Goal: Task Accomplishment & Management: Manage account settings

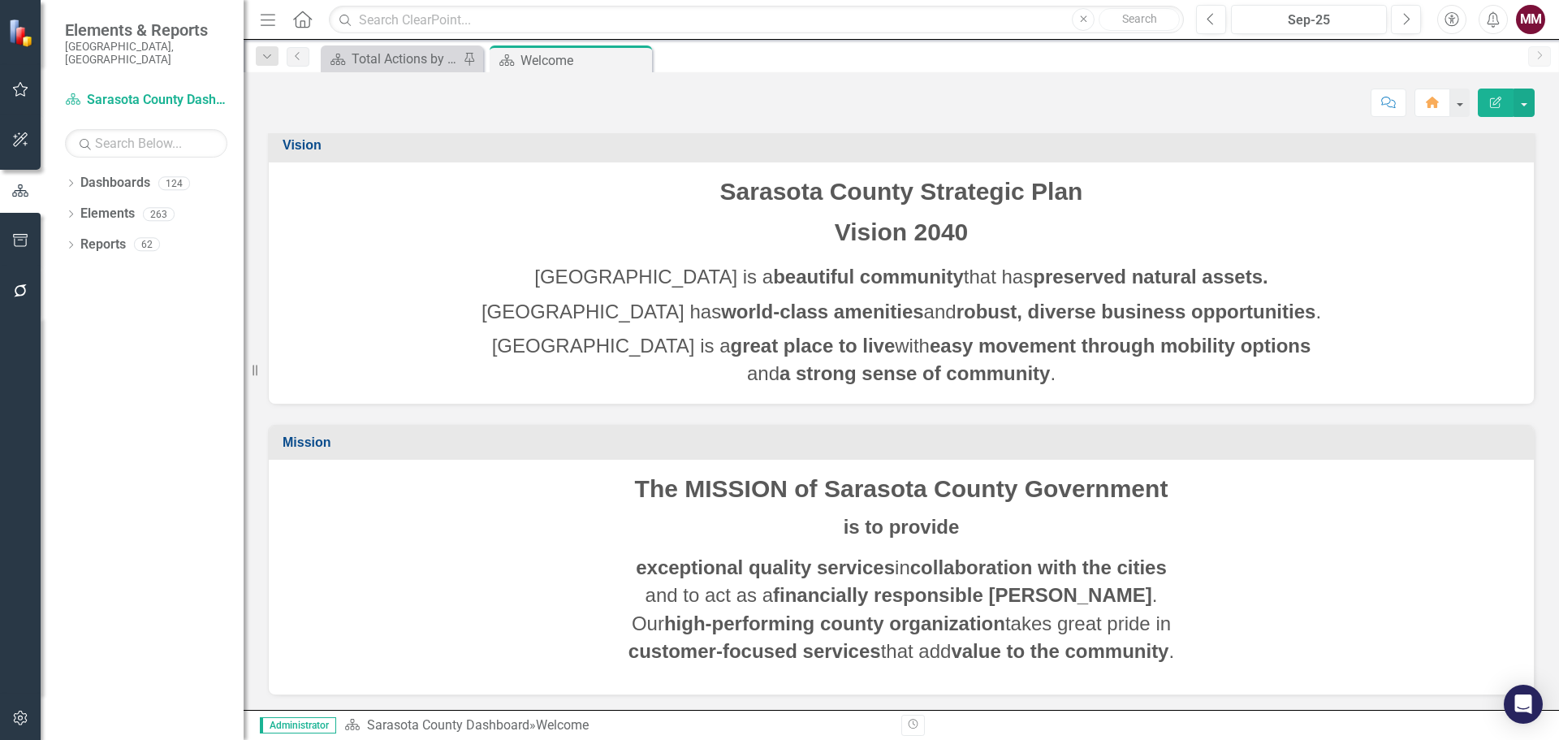
scroll to position [7, 0]
click at [74, 180] on icon "Dropdown" at bounding box center [70, 184] width 11 height 9
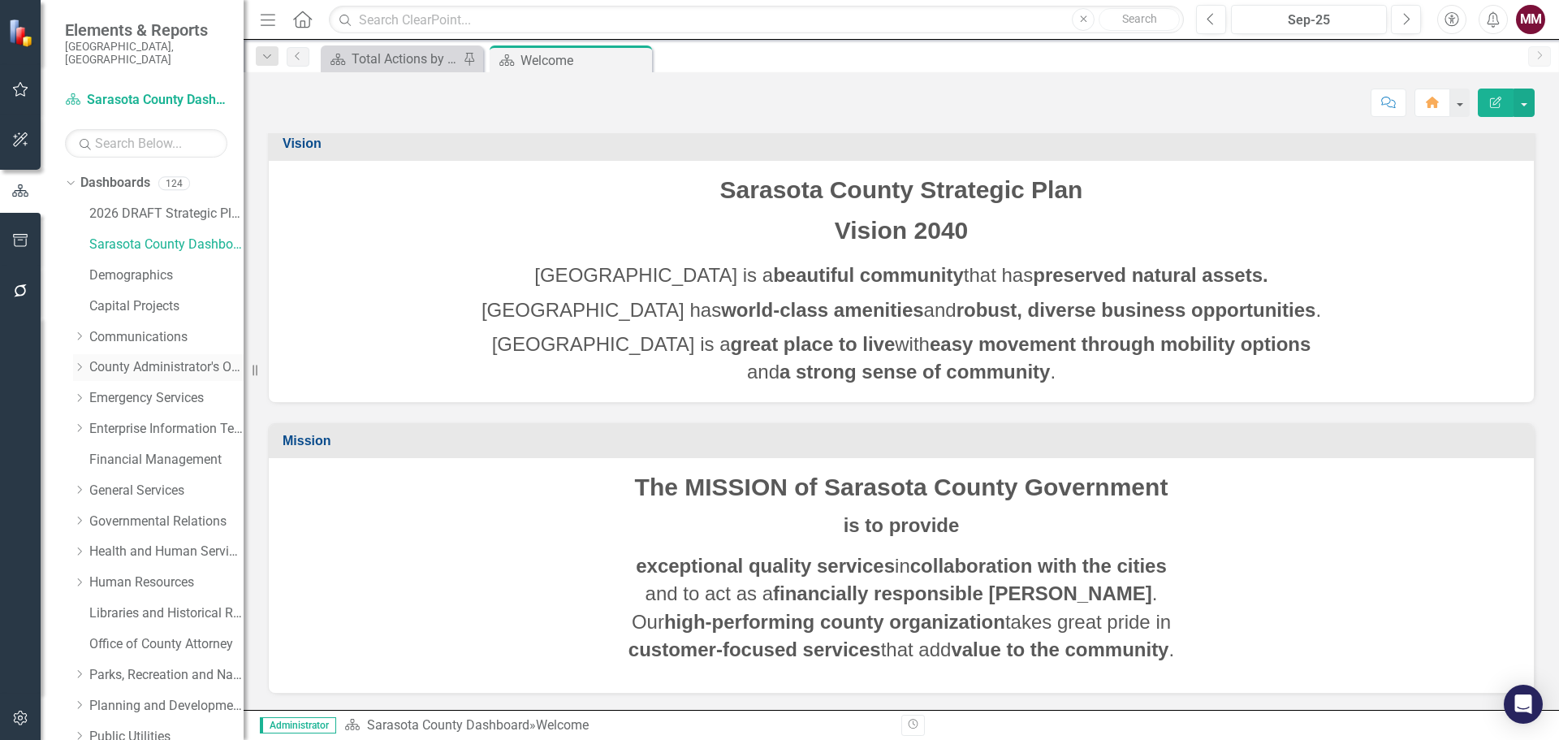
click at [123, 358] on link "County Administrator's Office" at bounding box center [166, 367] width 154 height 19
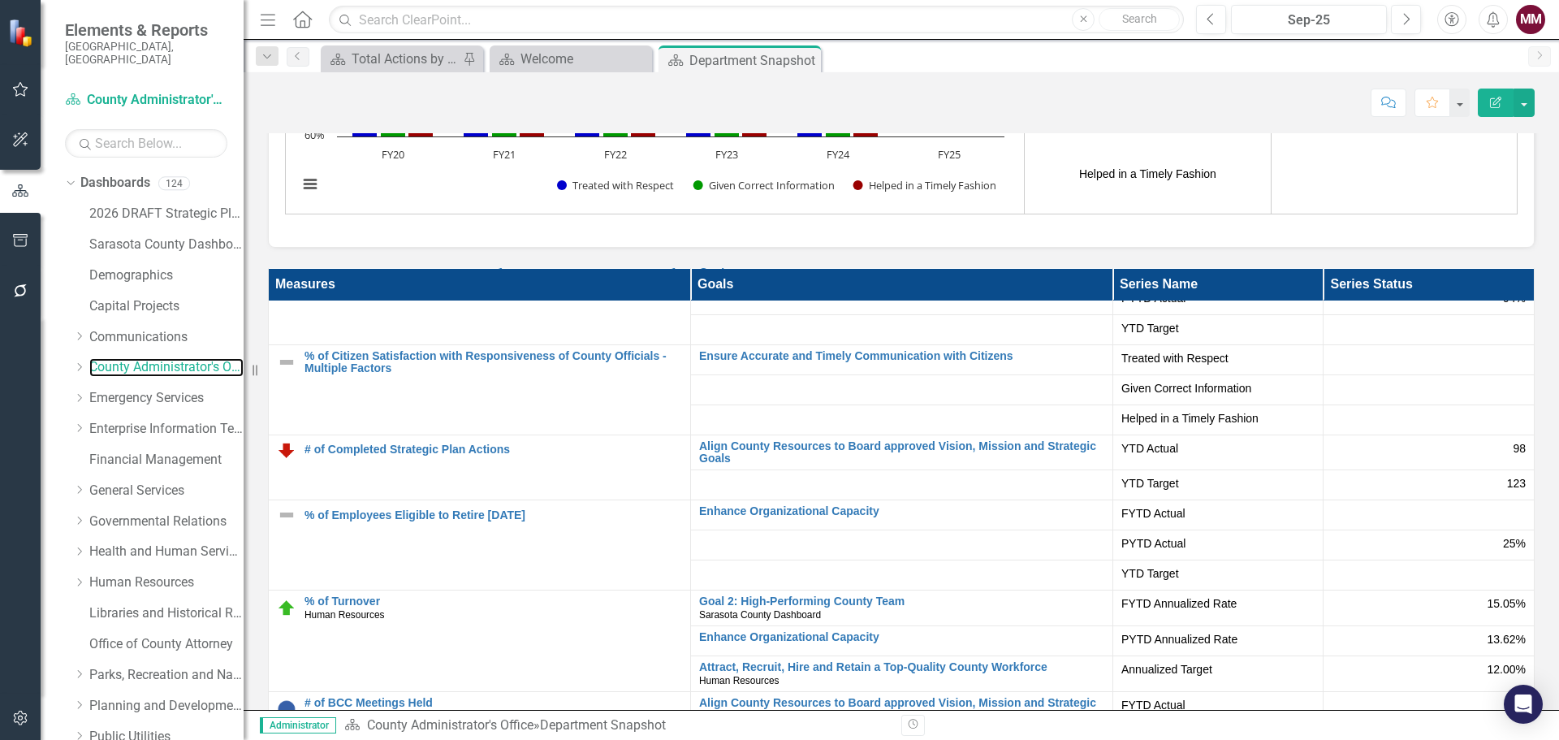
scroll to position [81, 0]
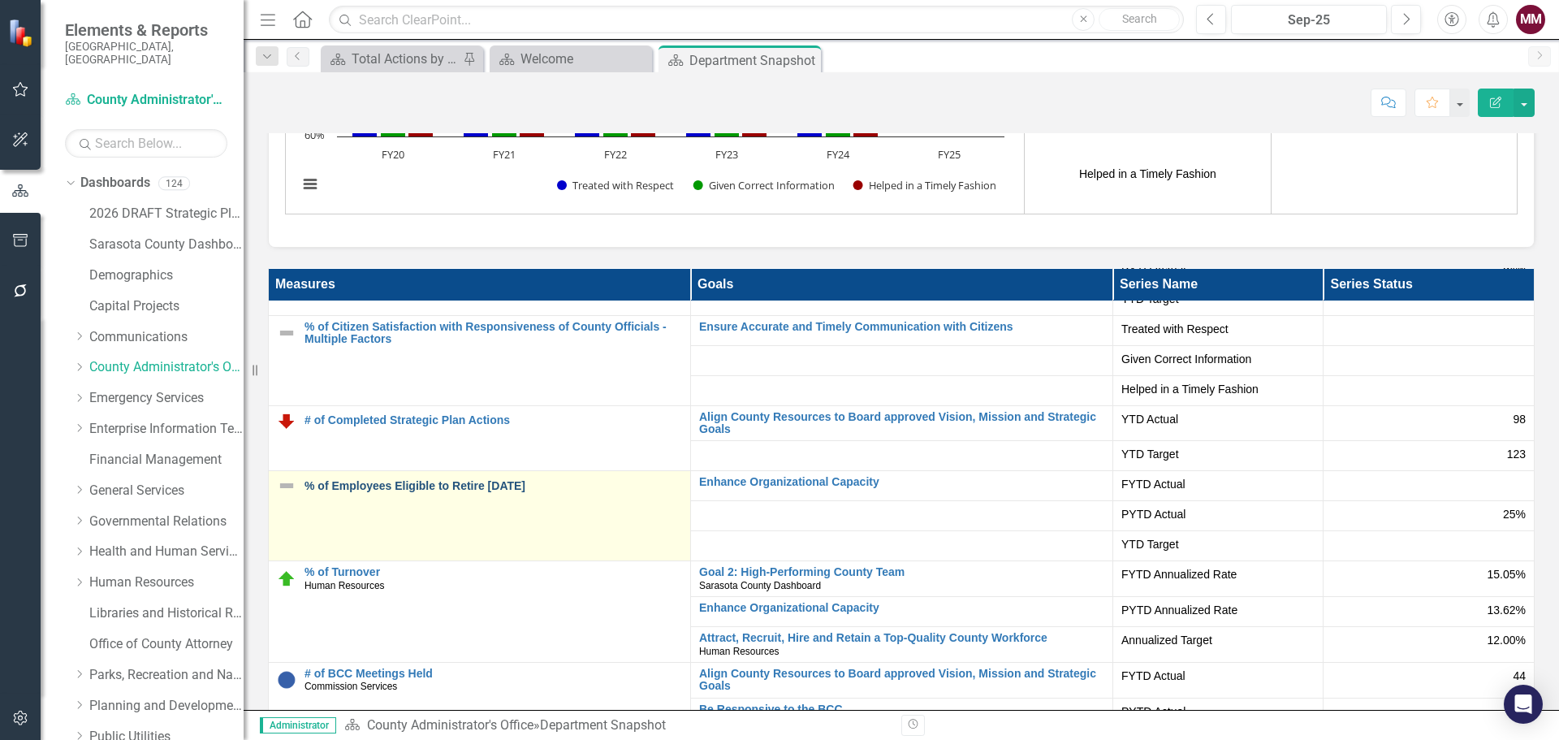
click at [501, 484] on link "% of Employees Eligible to Retire [DATE]" at bounding box center [494, 486] width 378 height 12
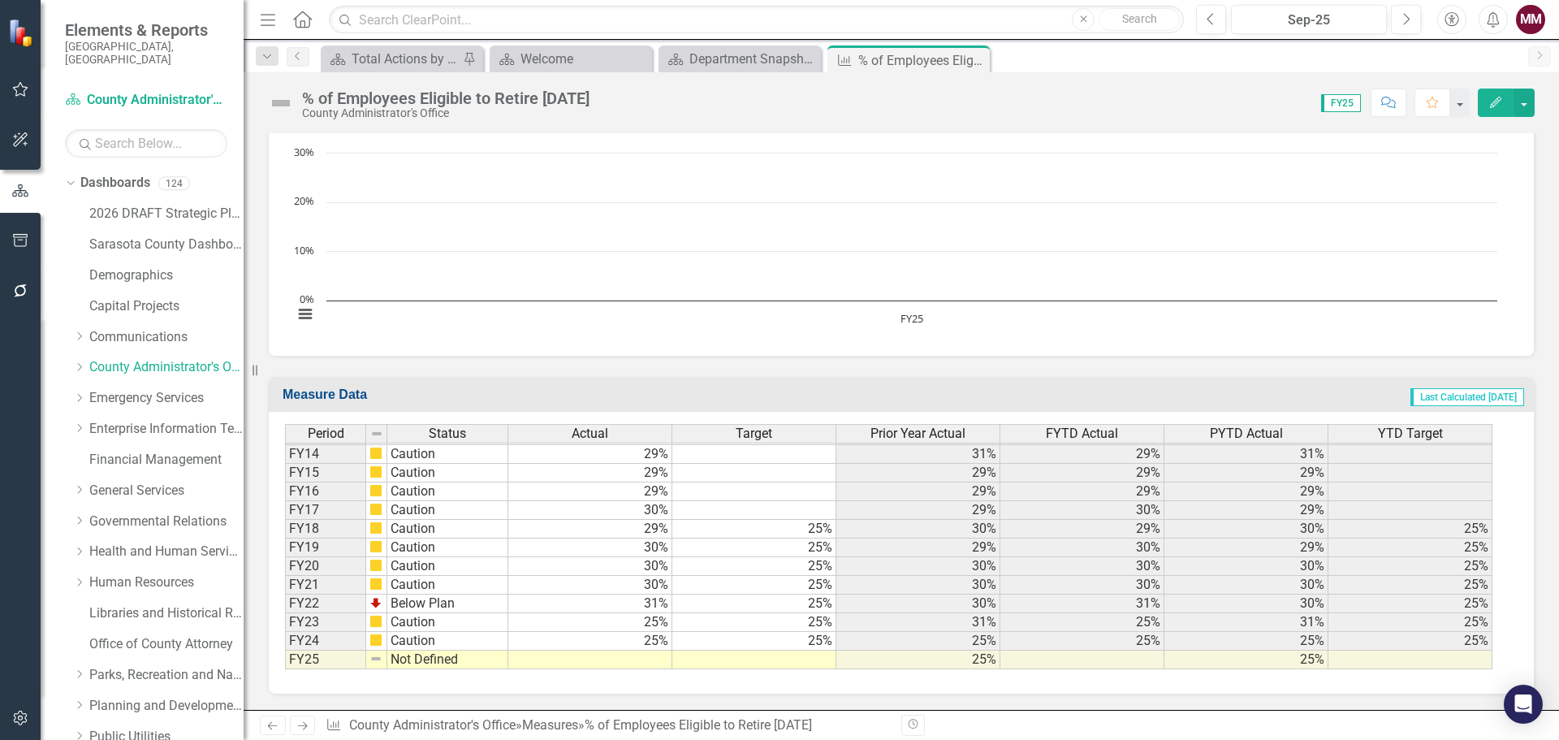
scroll to position [521, 0]
click at [642, 655] on td at bounding box center [590, 659] width 164 height 19
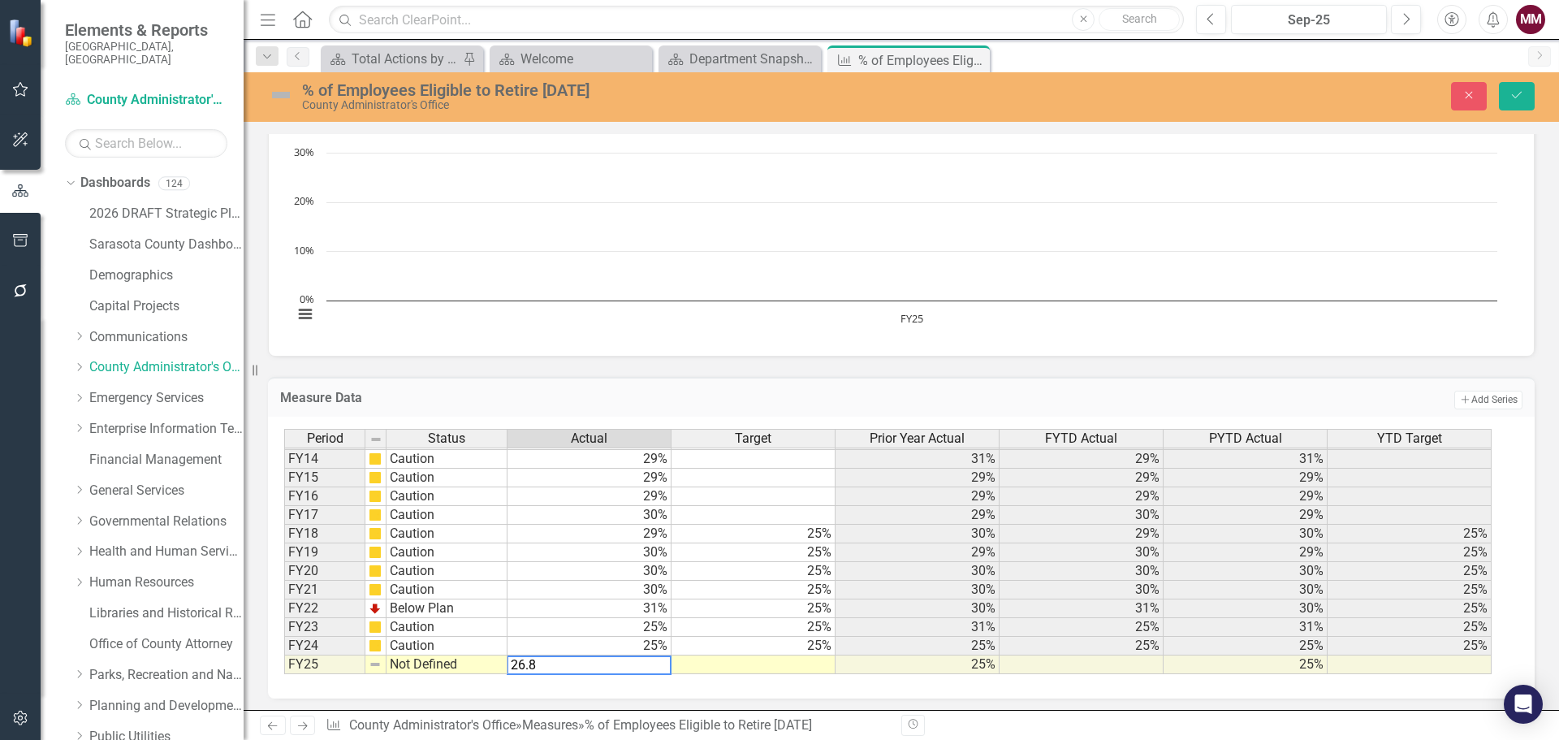
click at [815, 652] on td "25%" at bounding box center [754, 646] width 164 height 19
type textarea "25"
drag, startPoint x: 832, startPoint y: 652, endPoint x: 831, endPoint y: 665, distance: 13.1
click at [284, 665] on div "Period Status Actual Target Prior Year Actual FYTD Actual PYTD Actual YTD Targe…" at bounding box center [284, 458] width 0 height 469
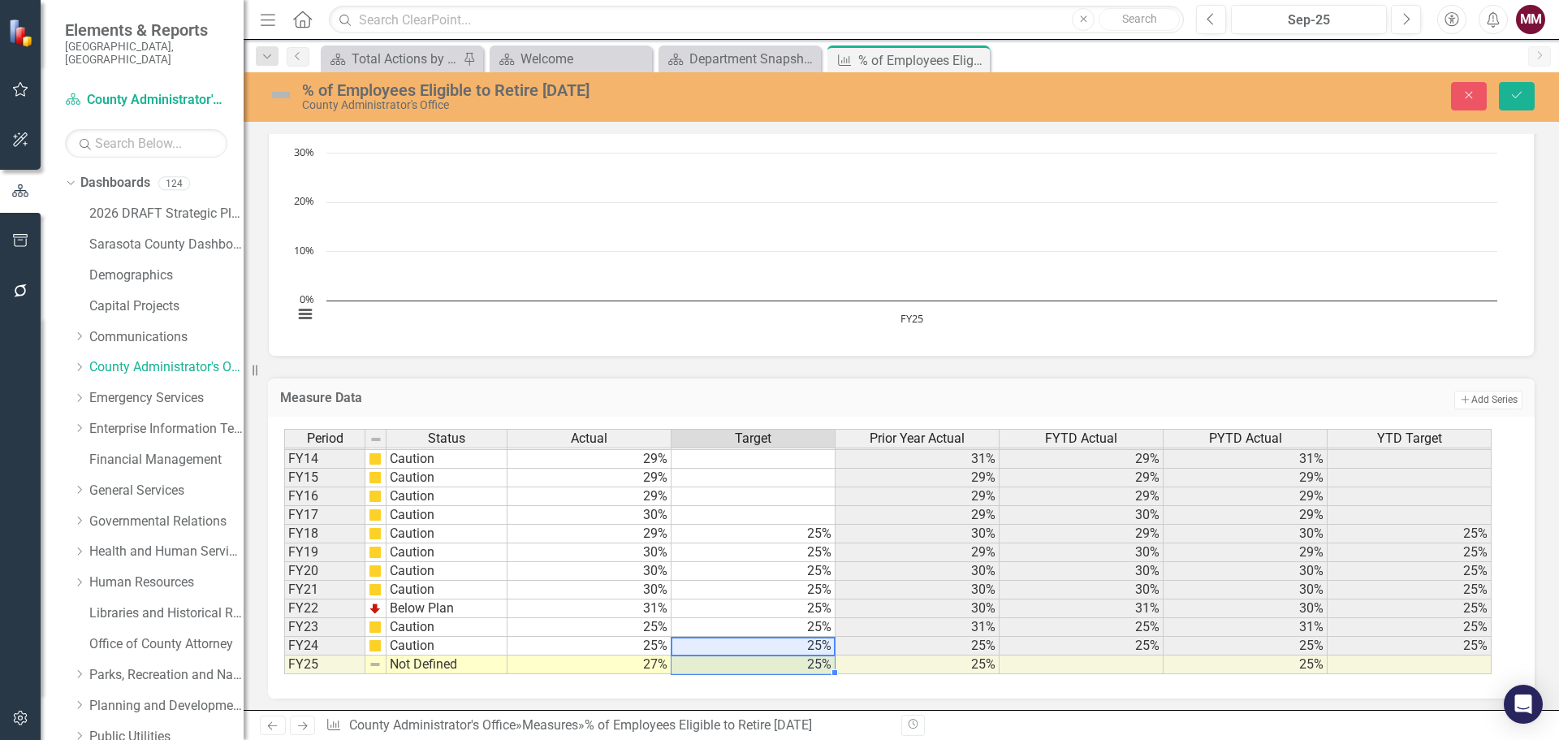
click at [461, 650] on td "Caution" at bounding box center [447, 646] width 121 height 19
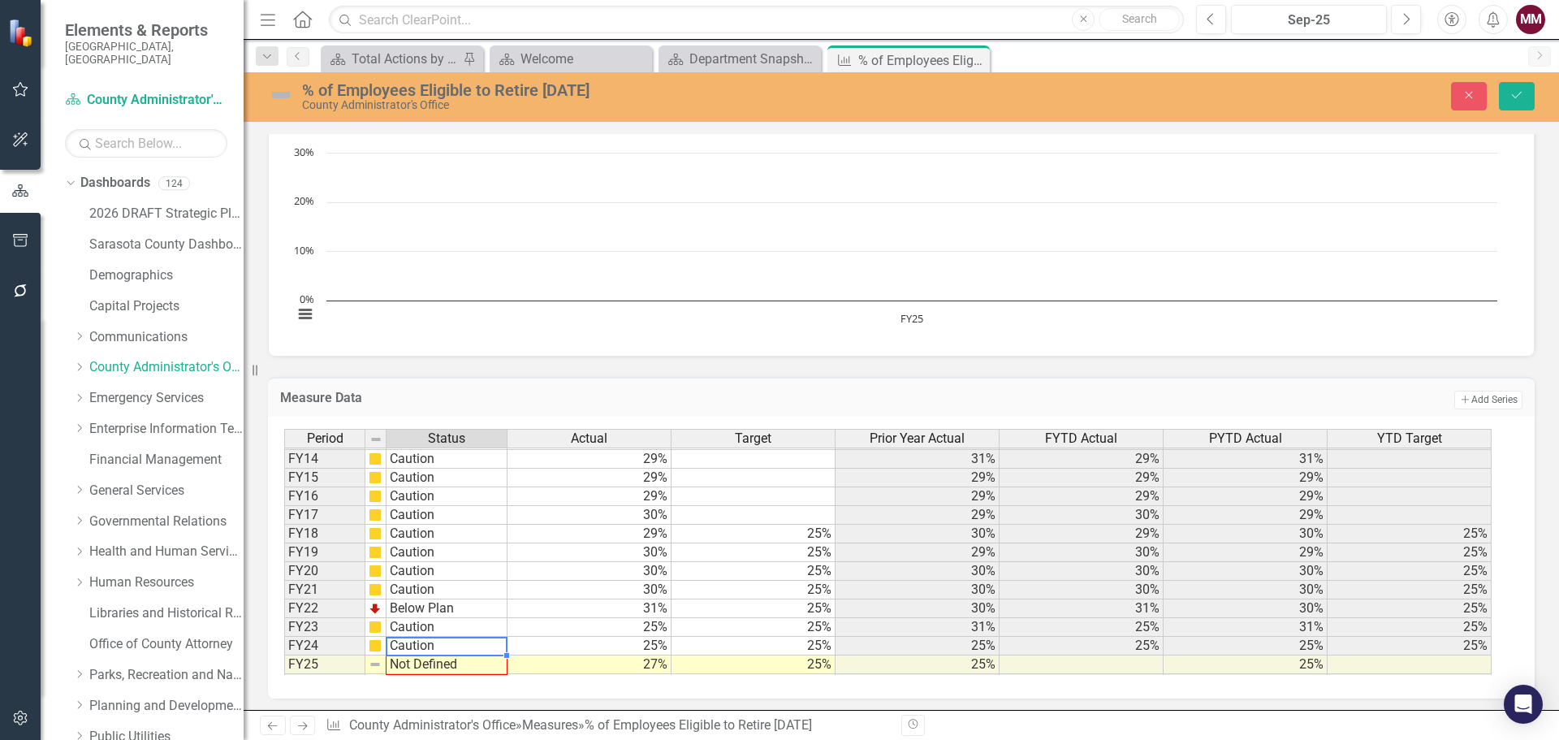
drag, startPoint x: 506, startPoint y: 655, endPoint x: 507, endPoint y: 668, distance: 13.0
click at [284, 693] on div at bounding box center [284, 693] width 0 height 0
type textarea "Caution"
click at [1514, 85] on button "Save" at bounding box center [1517, 96] width 36 height 28
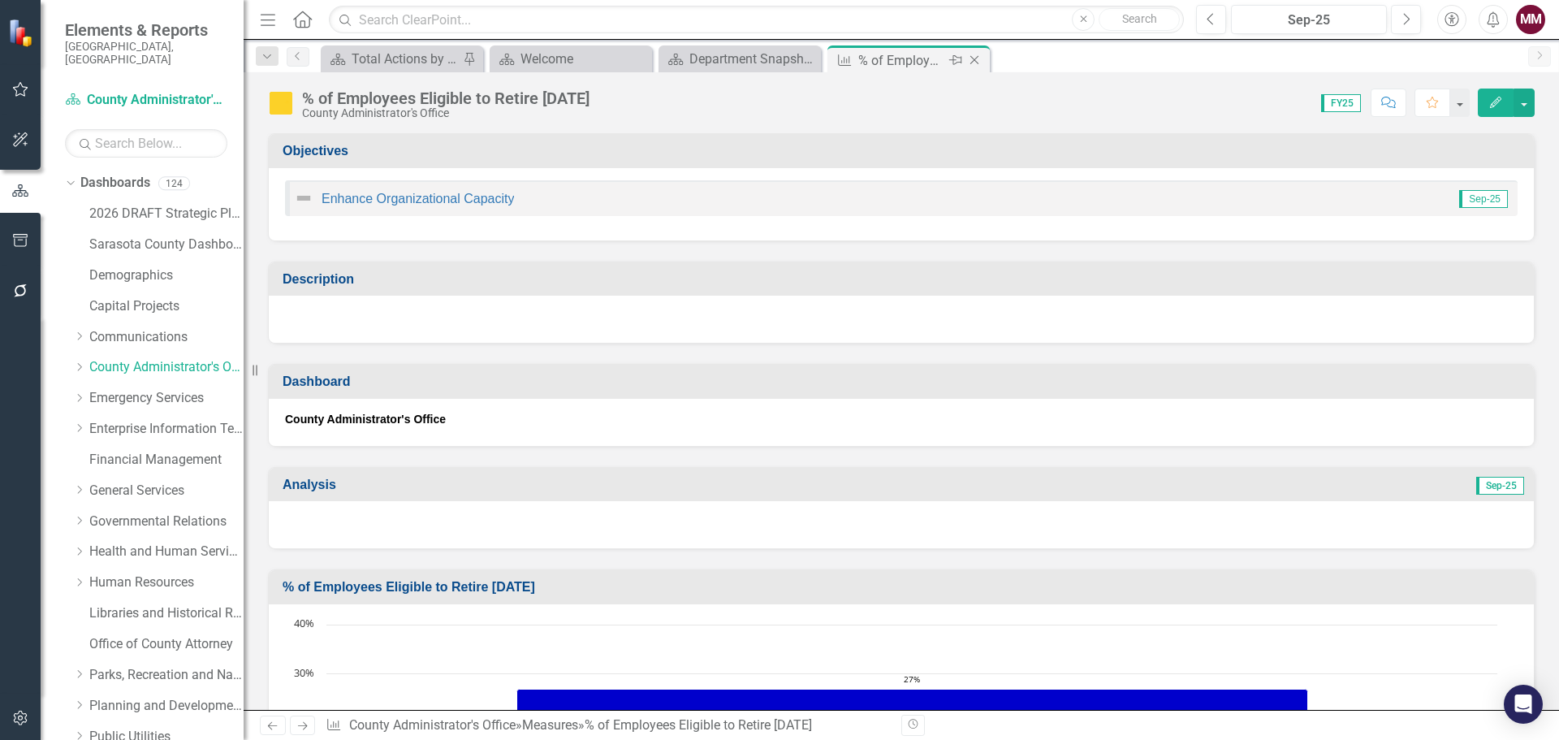
click at [979, 58] on icon "Close" at bounding box center [974, 60] width 16 height 13
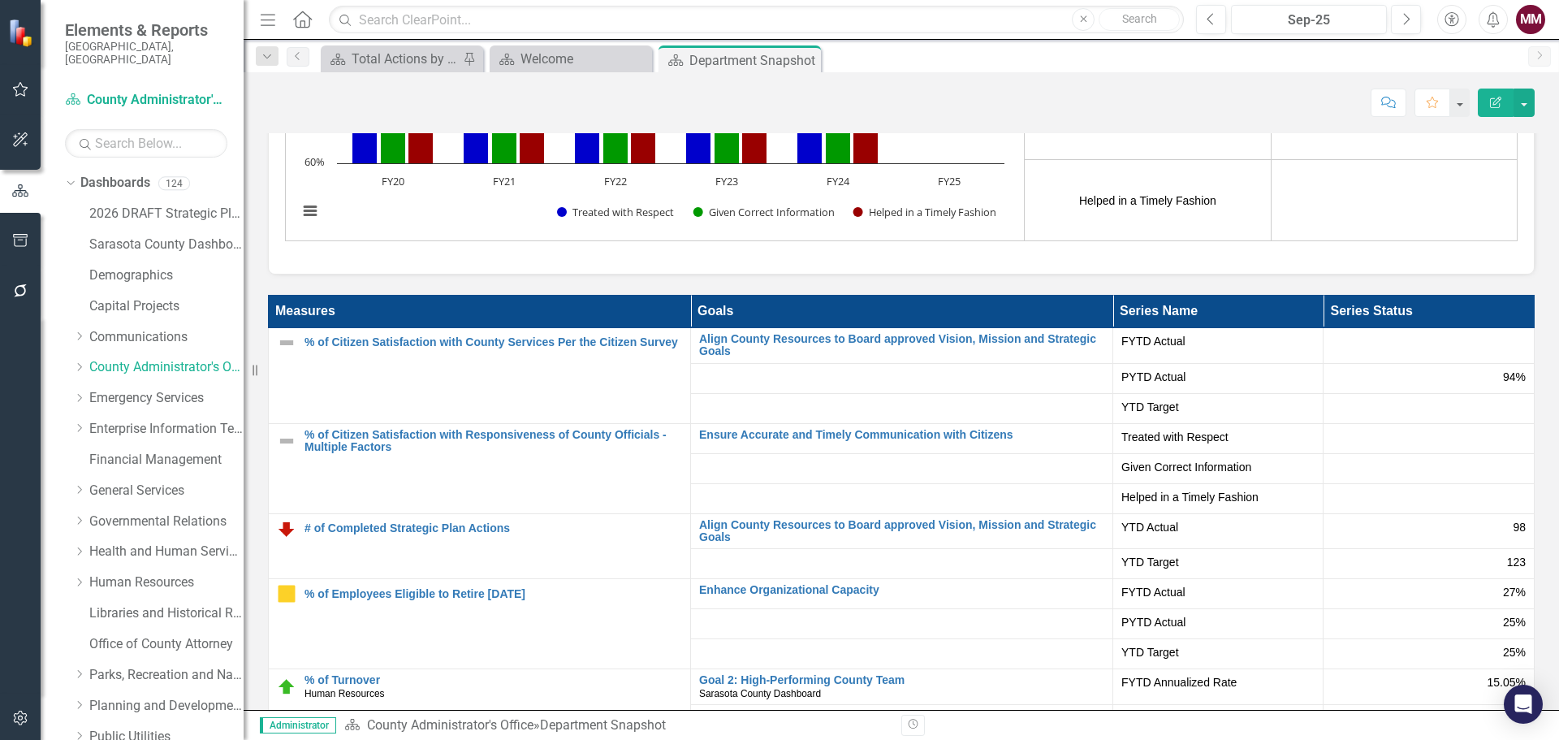
scroll to position [1868, 0]
